Goal: Information Seeking & Learning: Learn about a topic

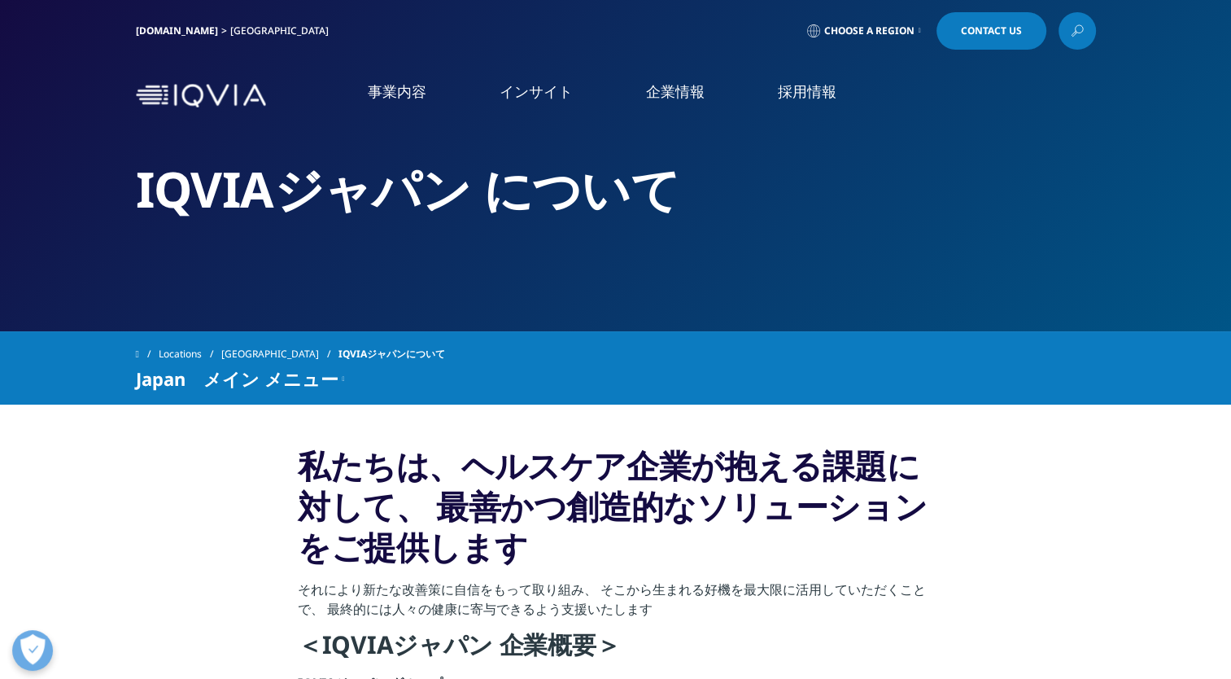
click at [423, 94] on link "事業内容" at bounding box center [397, 91] width 59 height 20
click at [414, 96] on link "事業内容" at bounding box center [397, 91] width 59 height 20
click at [465, 431] on link "概要" at bounding box center [482, 422] width 247 height 44
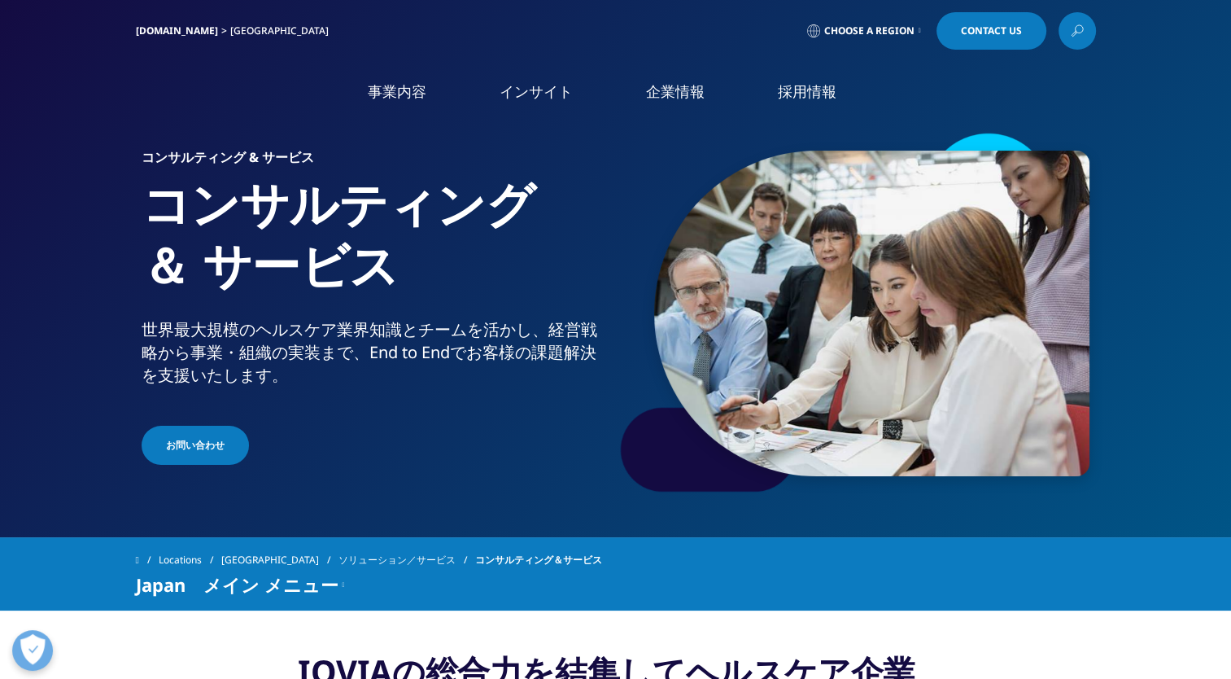
click at [908, 387] on link "Primary Intelligence" at bounding box center [1019, 386] width 407 height 18
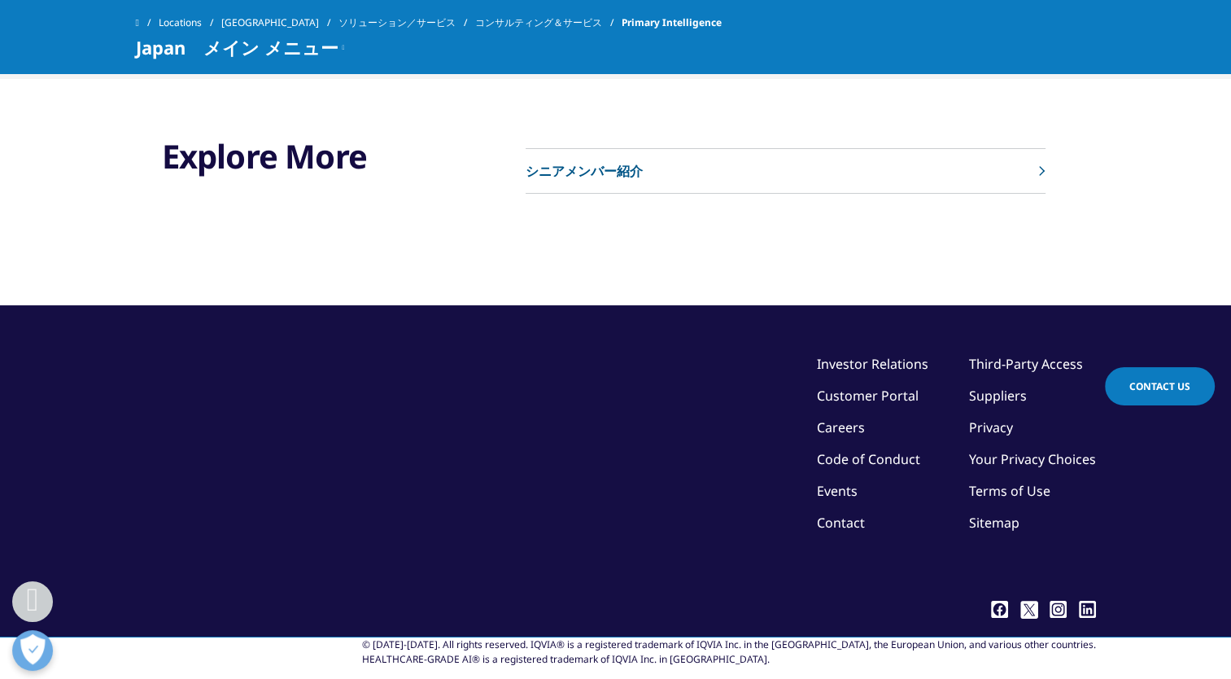
scroll to position [2848, 0]
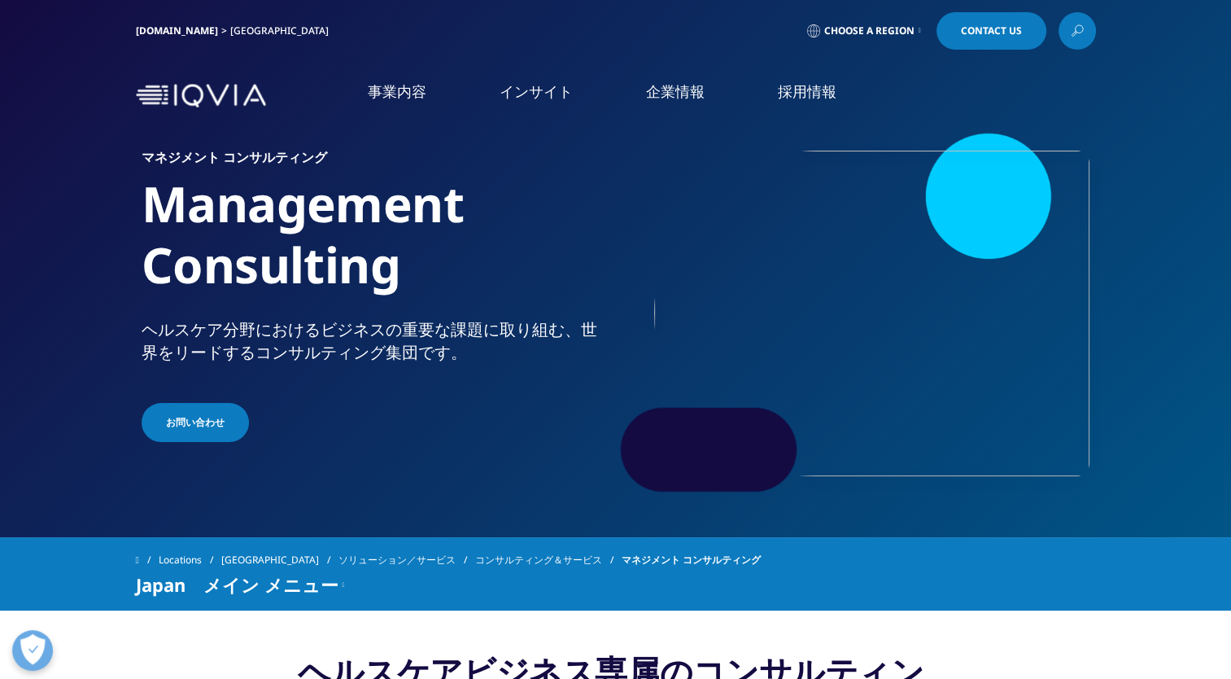
click at [893, 385] on link "Primary Intelligence" at bounding box center [1019, 386] width 407 height 18
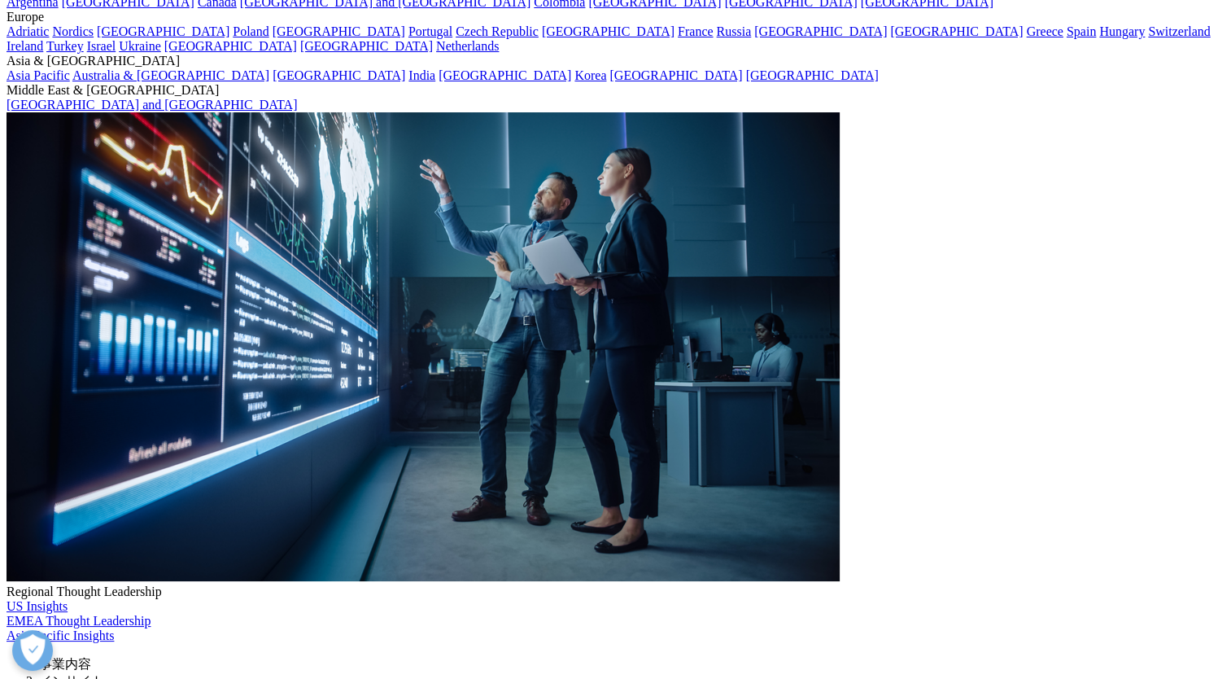
scroll to position [2685, 0]
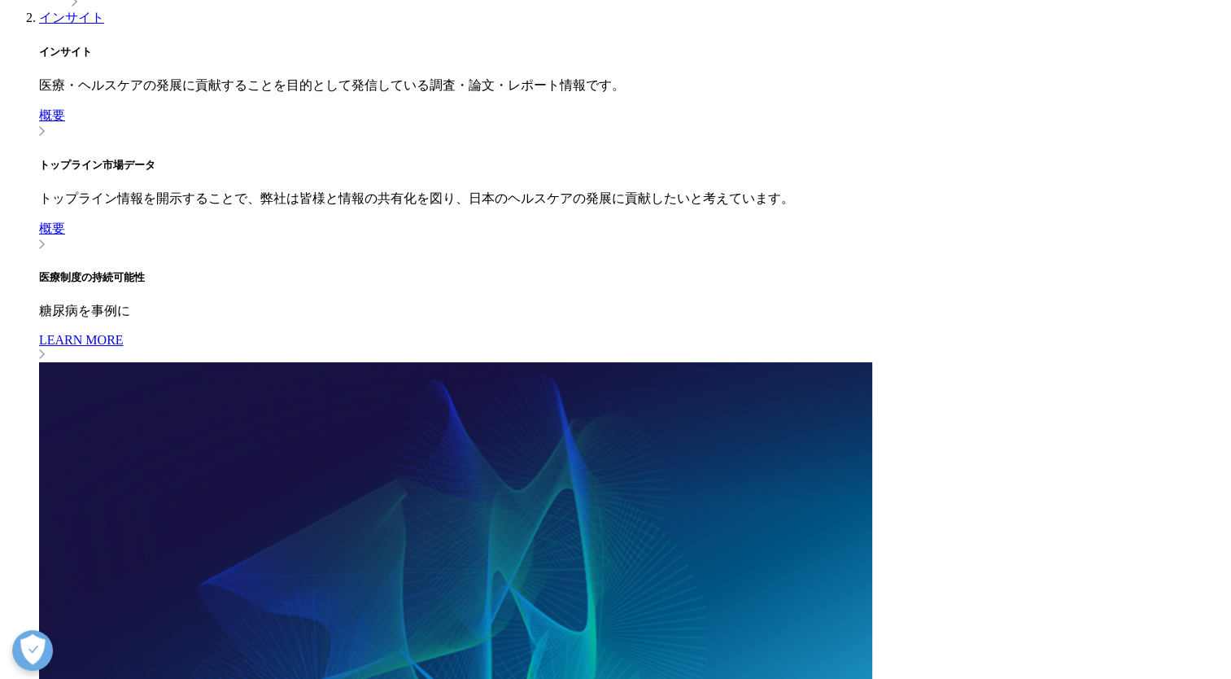
scroll to position [1058, 0]
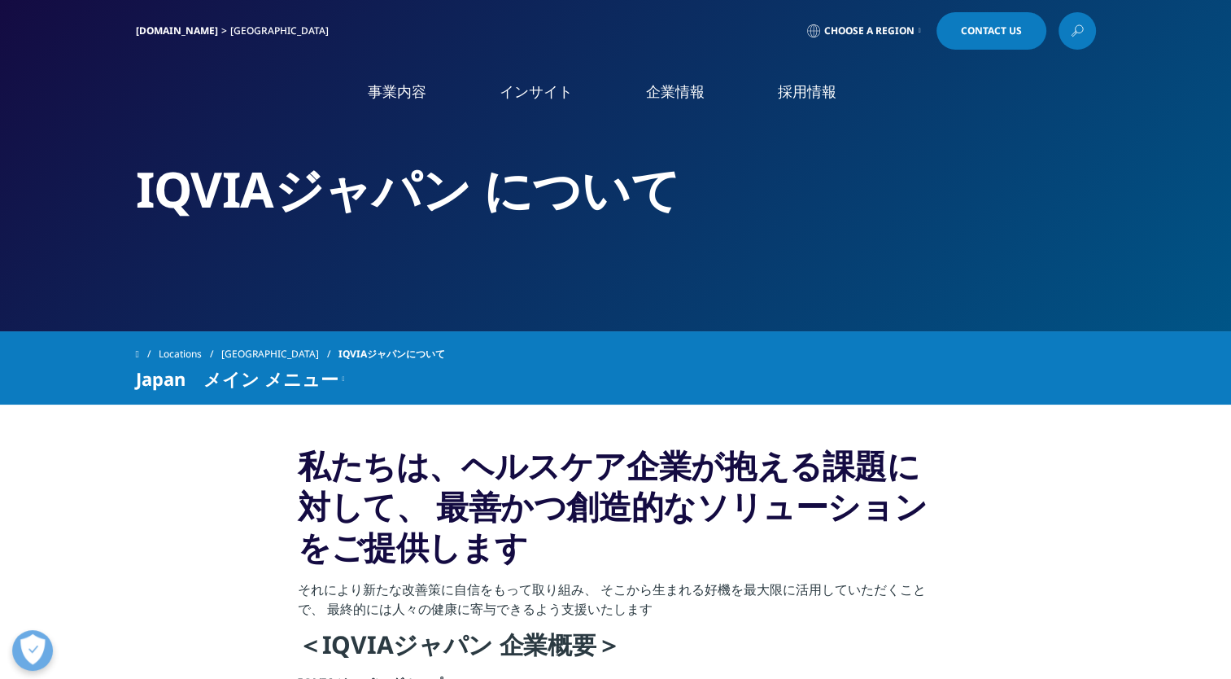
click at [843, 360] on link "医療機器開発" at bounding box center [1019, 354] width 407 height 19
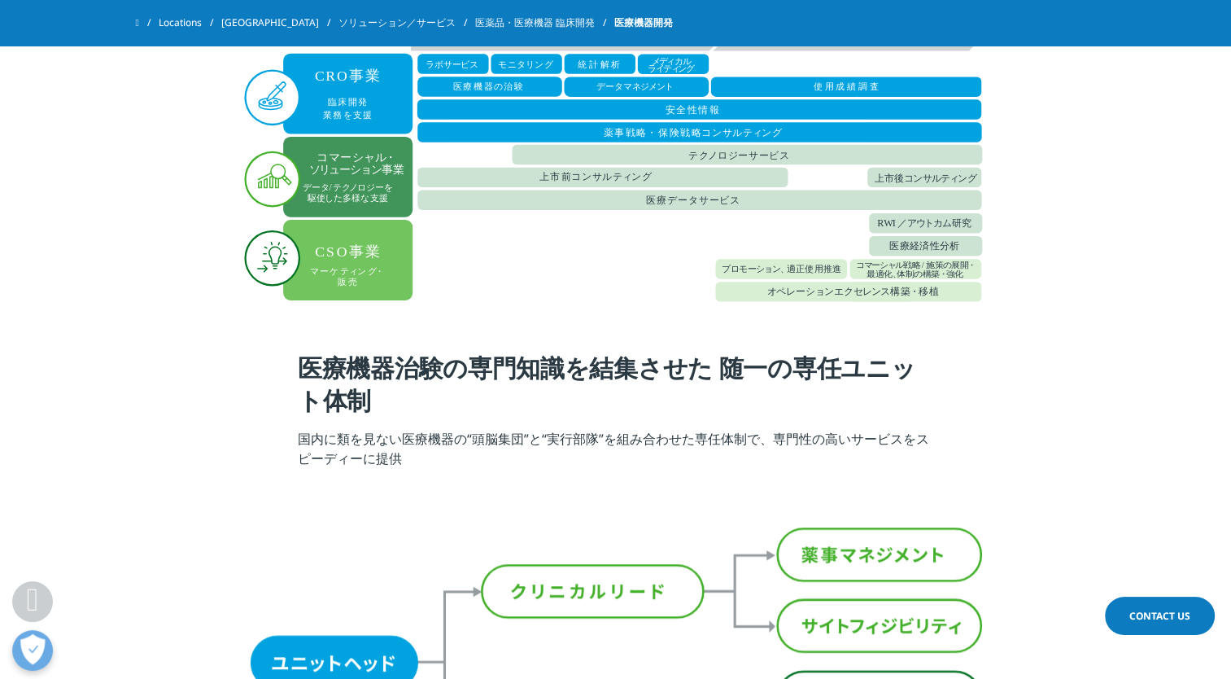
scroll to position [196, 0]
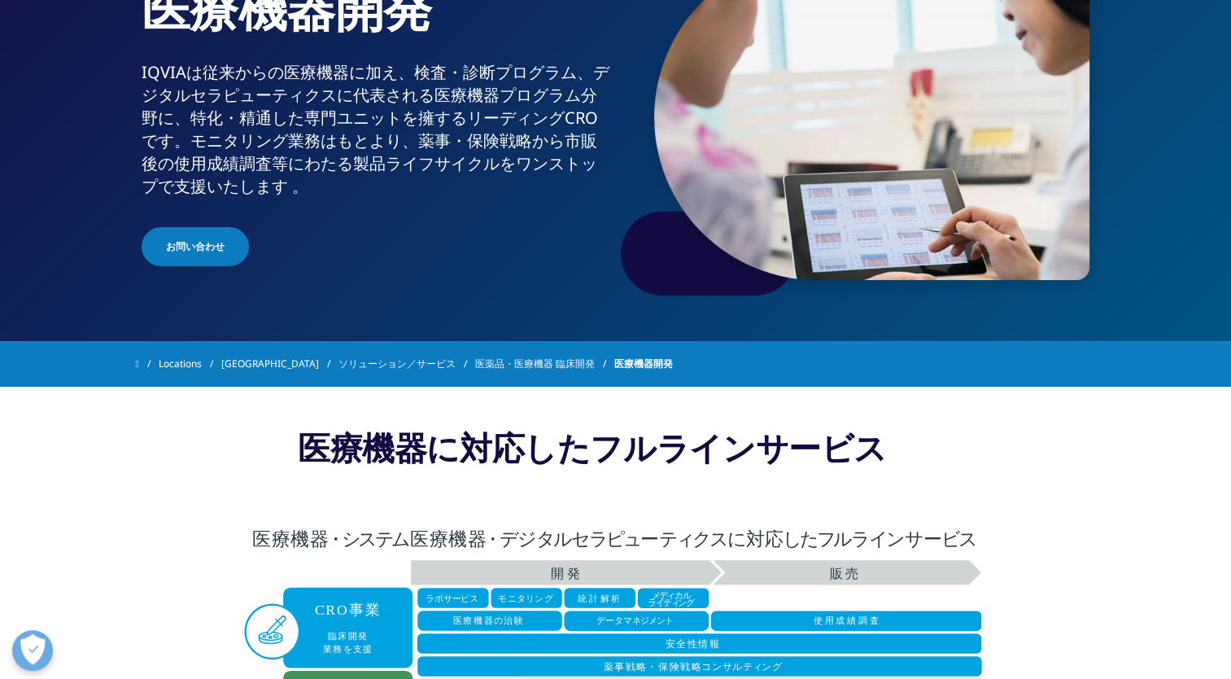
click at [371, 363] on link "ソリューション／サービス" at bounding box center [407, 363] width 137 height 29
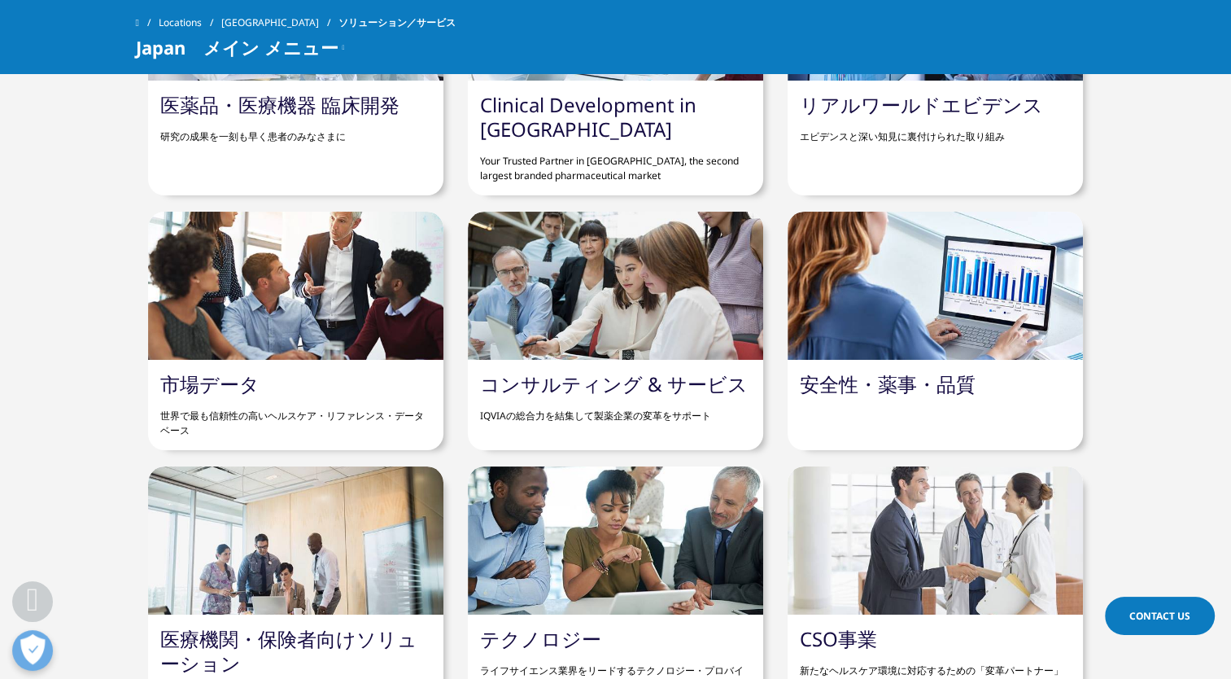
scroll to position [814, 0]
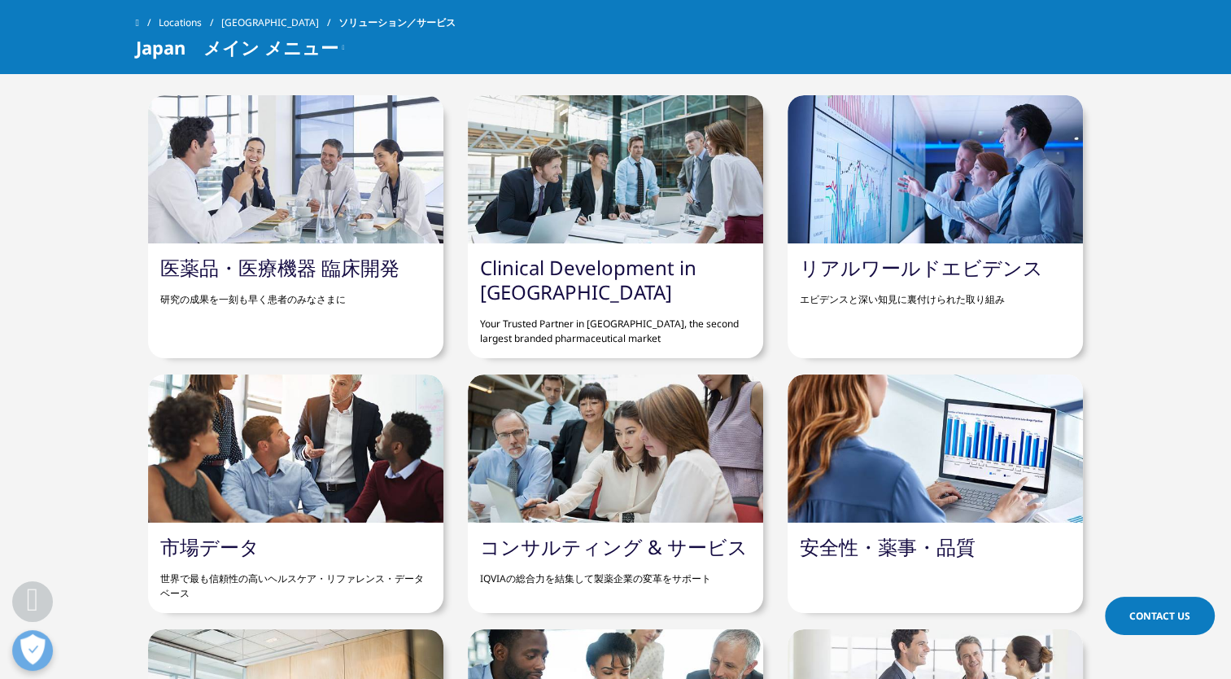
click at [646, 554] on link "コンサルティング & サービス" at bounding box center [614, 546] width 268 height 27
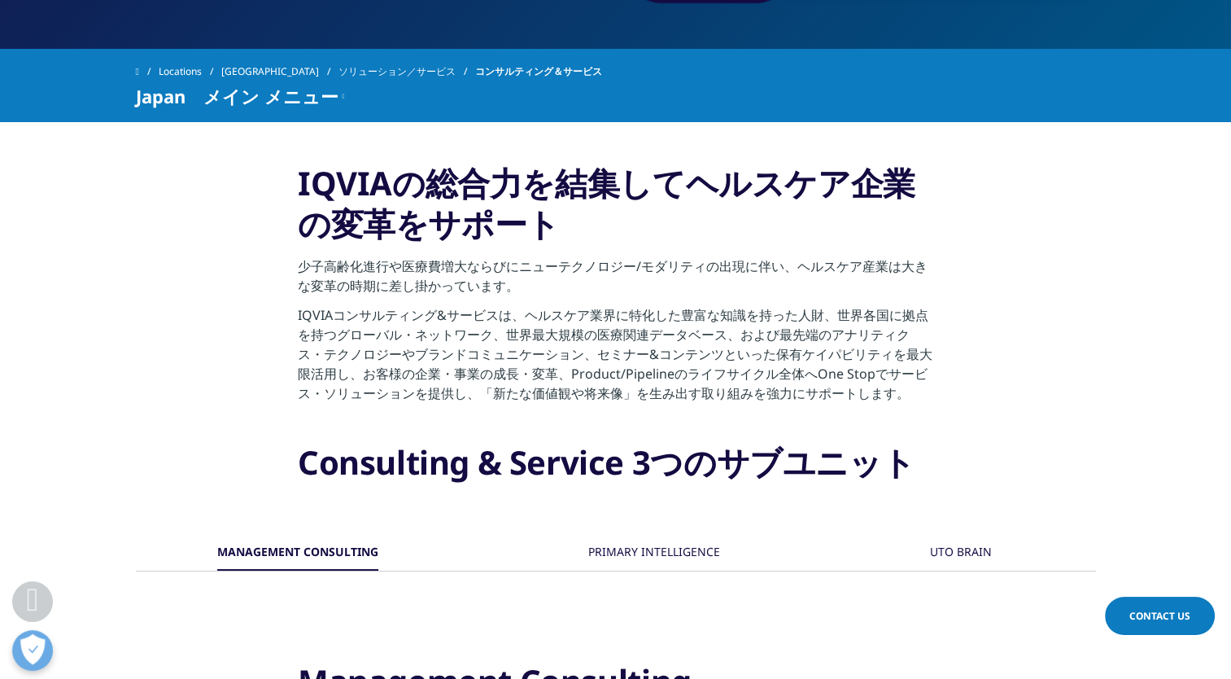
scroll to position [651, 0]
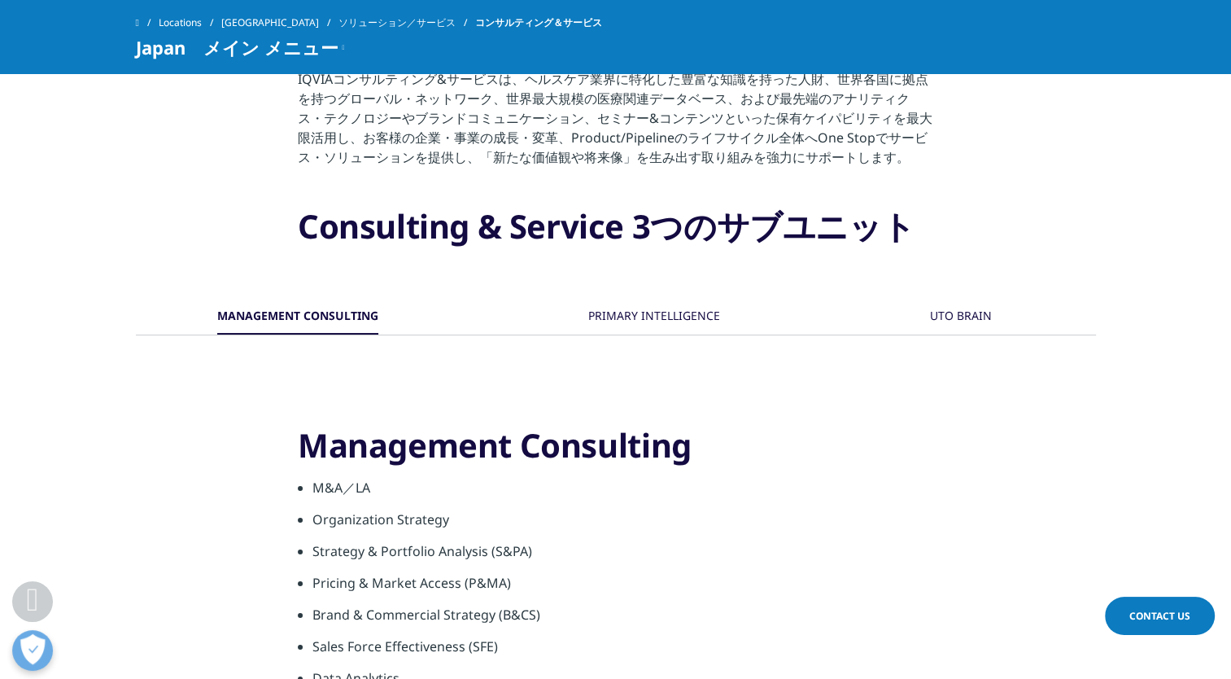
click at [619, 324] on div "PRIMARY INTELLIGENCE" at bounding box center [654, 316] width 132 height 35
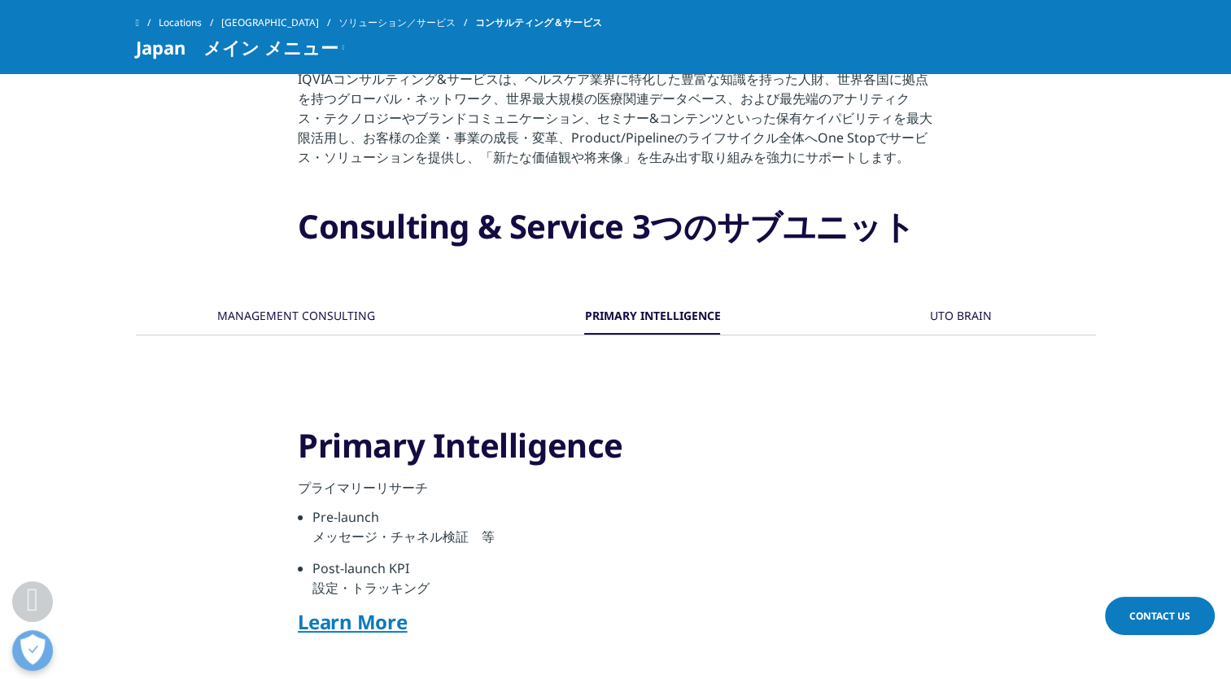
click at [938, 321] on div "UTO BRAIN" at bounding box center [961, 316] width 62 height 35
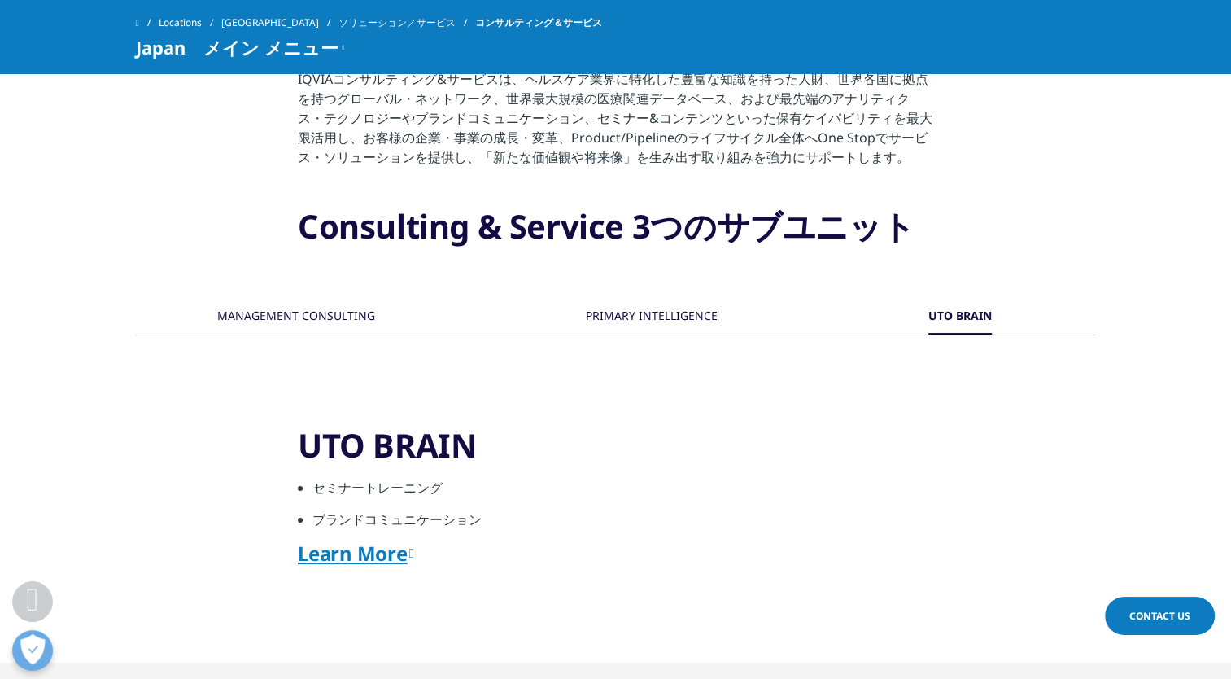
click at [343, 489] on li "セミナートレーニング" at bounding box center [622, 494] width 621 height 32
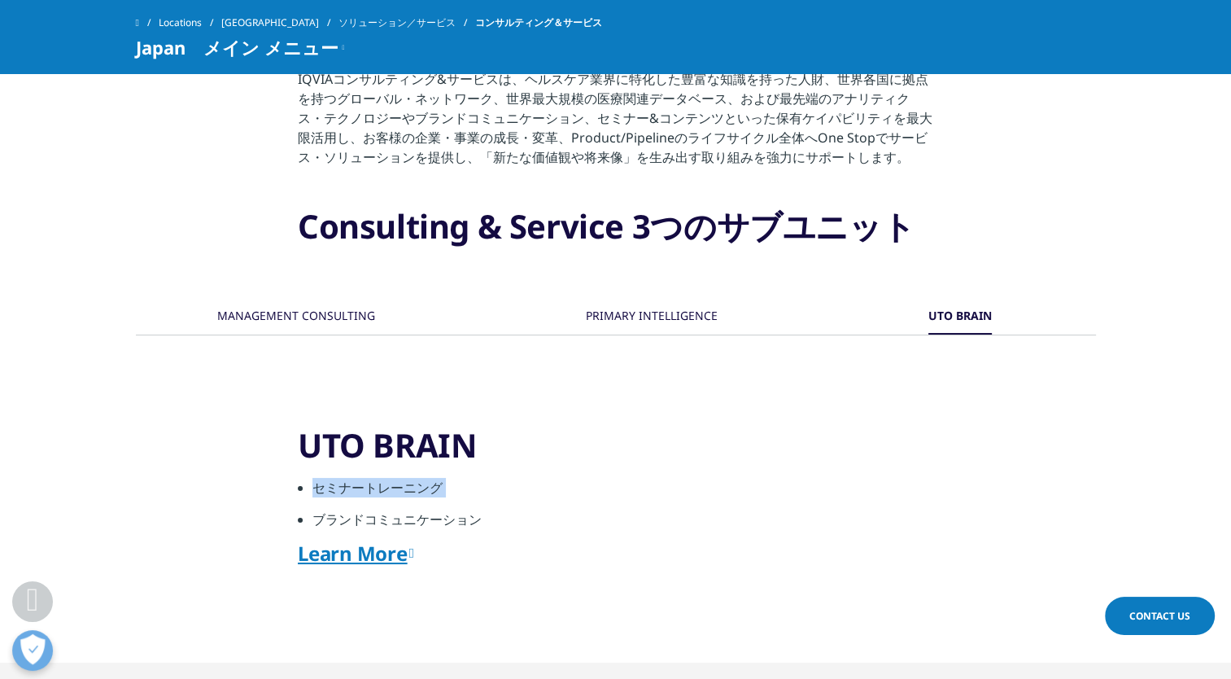
click at [343, 489] on li "セミナートレーニング" at bounding box center [622, 494] width 621 height 32
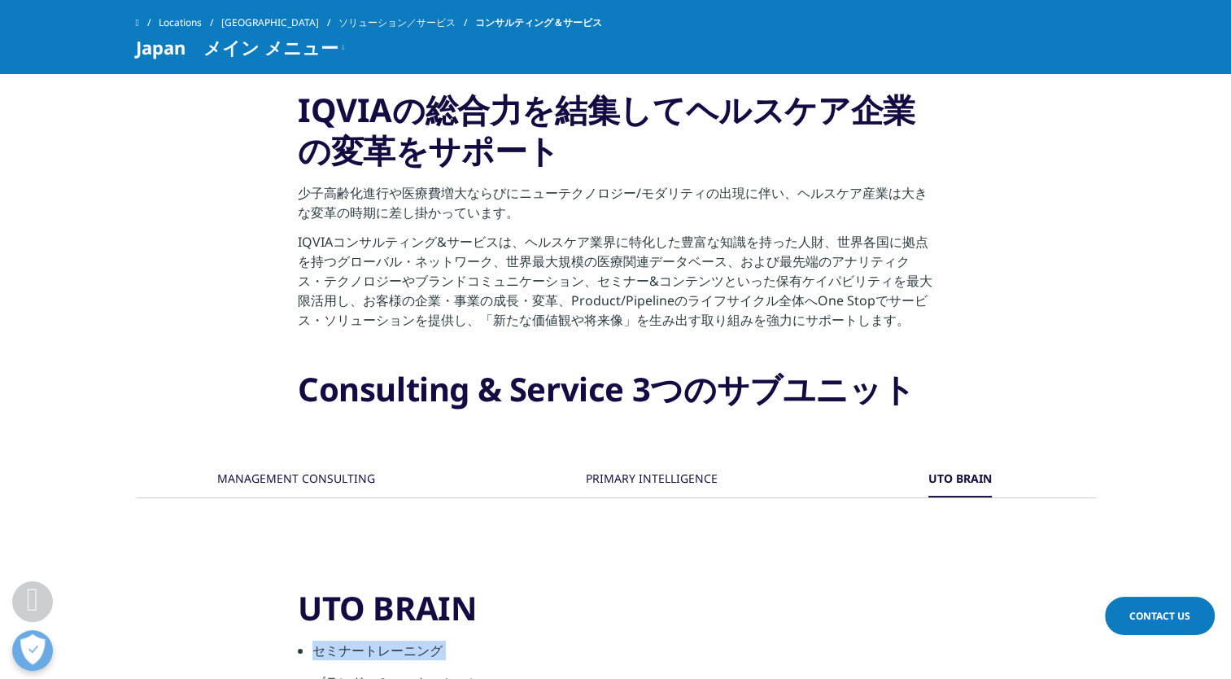
scroll to position [732, 0]
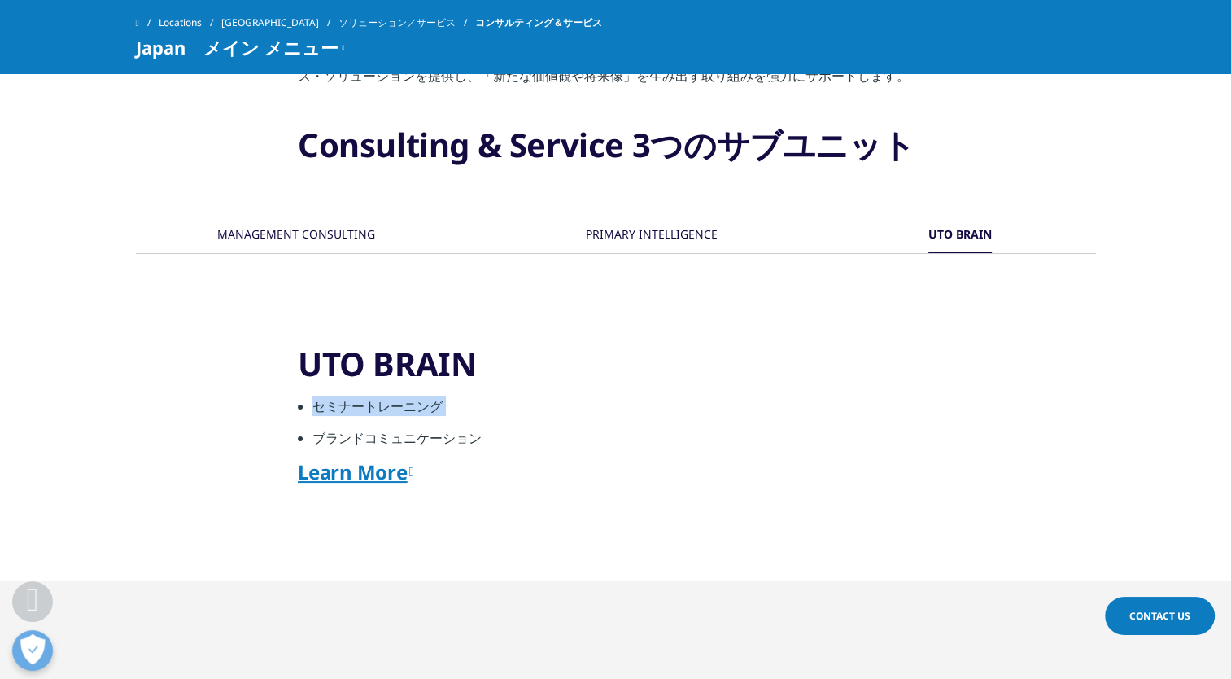
click at [297, 234] on div "MANAGEMENT CONSULTING" at bounding box center [296, 235] width 158 height 35
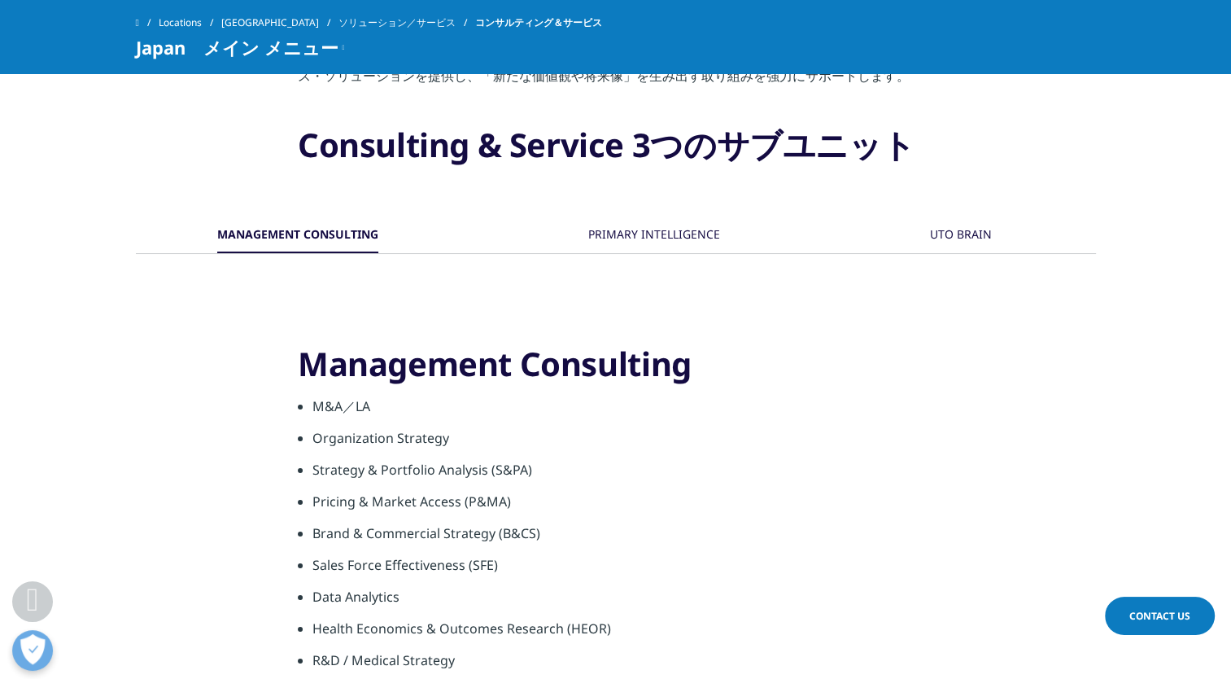
click at [633, 237] on div "PRIMARY INTELLIGENCE" at bounding box center [654, 235] width 132 height 35
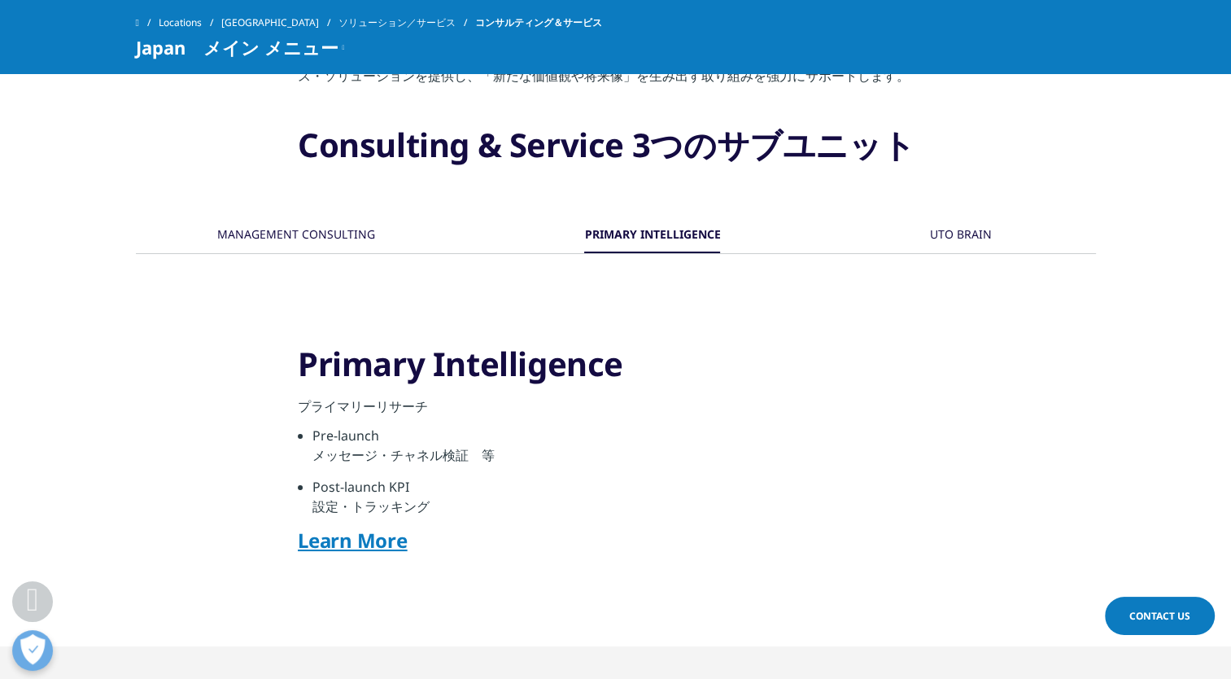
click at [965, 239] on div "UTO BRAIN" at bounding box center [961, 235] width 62 height 35
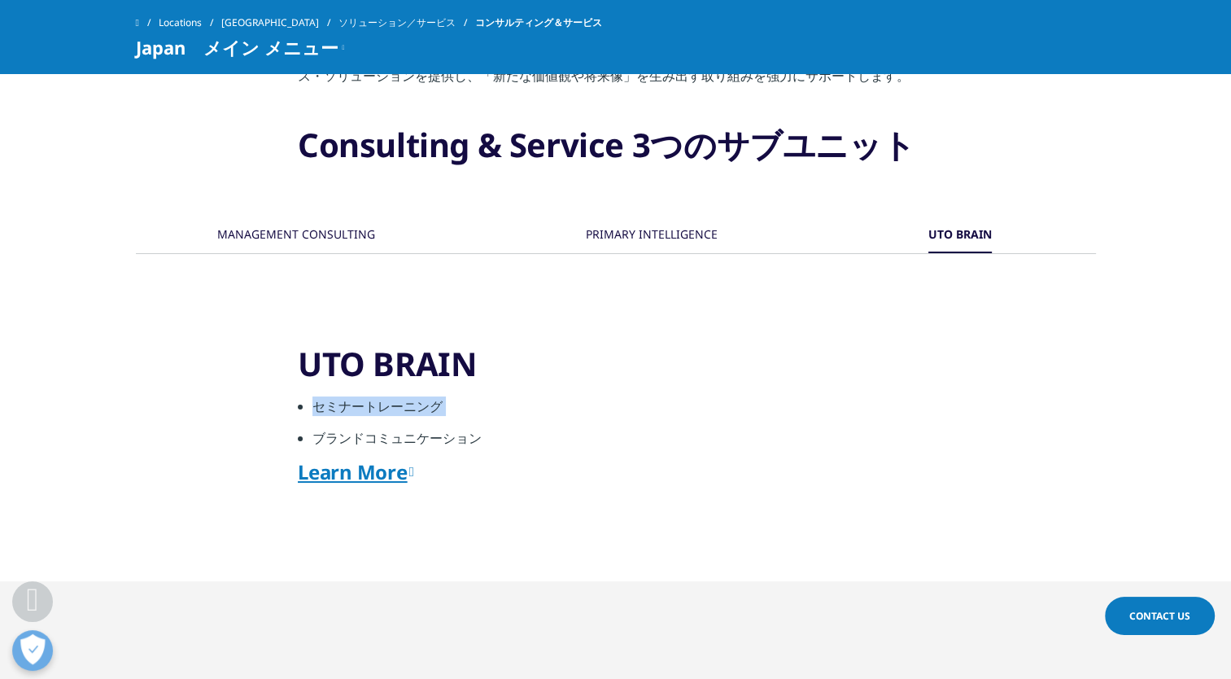
click at [352, 471] on link "Learn More" at bounding box center [356, 471] width 116 height 27
